Goal: Transaction & Acquisition: Purchase product/service

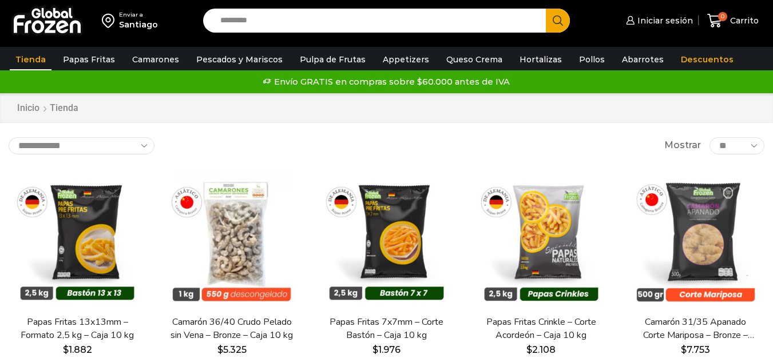
click at [685, 50] on link "Descuentos" at bounding box center [707, 60] width 64 height 22
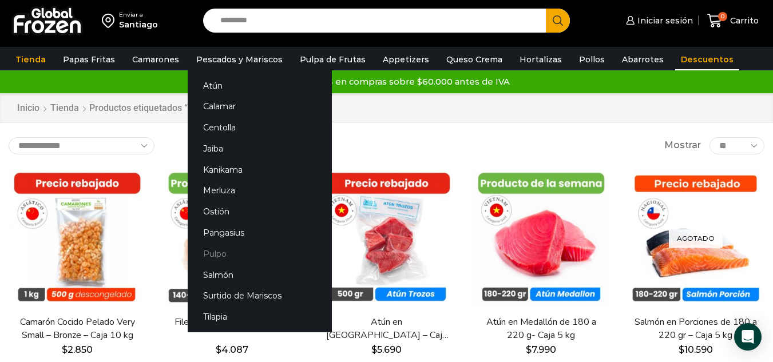
click at [210, 253] on link "Pulpo" at bounding box center [260, 253] width 144 height 21
